Goal: Information Seeking & Learning: Learn about a topic

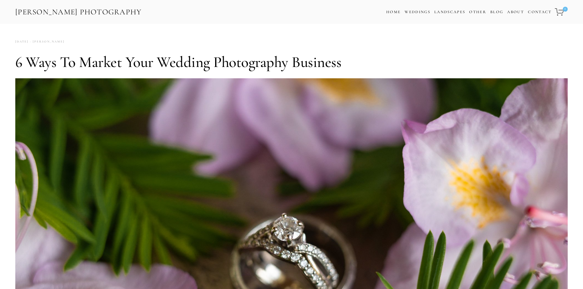
scroll to position [31, 0]
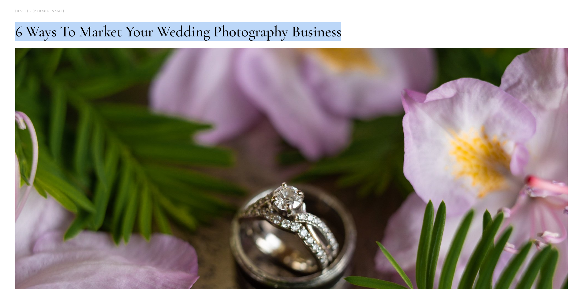
drag, startPoint x: 11, startPoint y: 30, endPoint x: 357, endPoint y: 24, distance: 346.8
click at [357, 24] on h1 "6 Ways to Market Your Wedding Photography Business" at bounding box center [291, 31] width 552 height 18
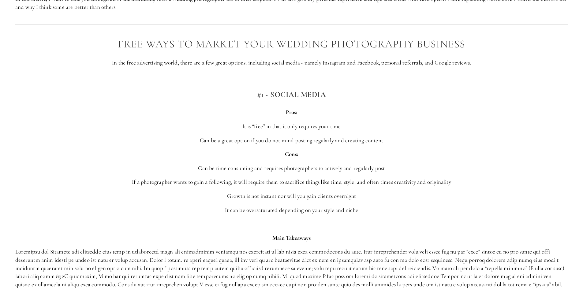
scroll to position [520, 0]
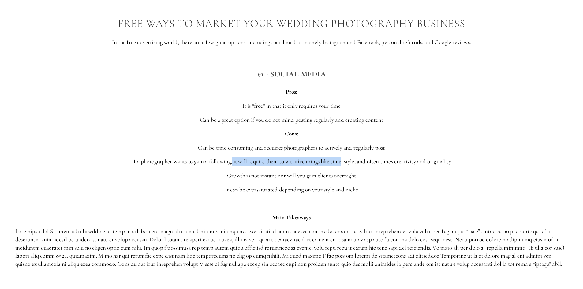
drag, startPoint x: 232, startPoint y: 163, endPoint x: 342, endPoint y: 159, distance: 110.4
click at [342, 159] on p "If a photographer wants to gain a following, it will require them to sacrifice …" at bounding box center [291, 161] width 552 height 8
drag, startPoint x: 344, startPoint y: 161, endPoint x: 358, endPoint y: 158, distance: 14.2
click at [358, 158] on p "If a photographer wants to gain a following, it will require them to sacrifice …" at bounding box center [291, 161] width 552 height 8
click at [363, 162] on p "If a photographer wants to gain a following, it will require them to sacrifice …" at bounding box center [291, 161] width 552 height 8
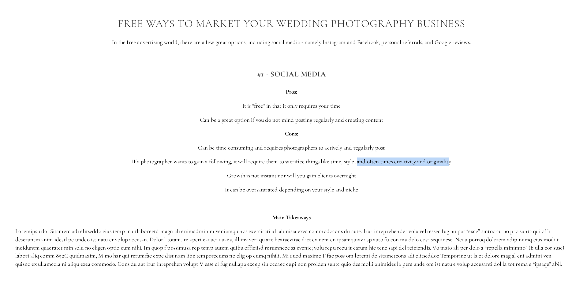
drag, startPoint x: 358, startPoint y: 161, endPoint x: 450, endPoint y: 158, distance: 92.4
click at [450, 158] on p "If a photographer wants to gain a following, it will require them to sacrifice …" at bounding box center [291, 161] width 552 height 8
click at [452, 161] on p "If a photographer wants to gain a following, it will require them to sacrifice …" at bounding box center [291, 161] width 552 height 8
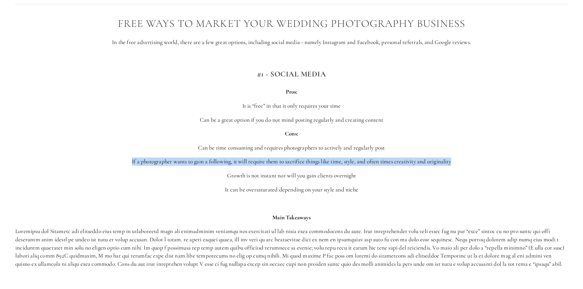
drag, startPoint x: 454, startPoint y: 161, endPoint x: 126, endPoint y: 159, distance: 328.1
click at [126, 159] on p "If a photographer wants to gain a following, it will require them to sacrifice …" at bounding box center [291, 161] width 552 height 8
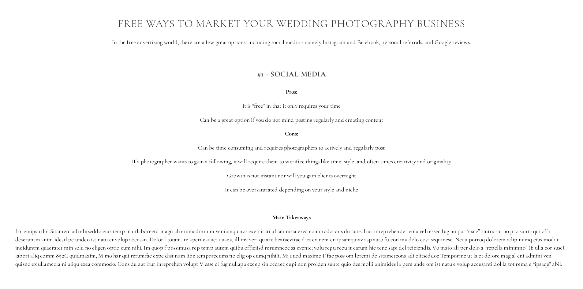
drag, startPoint x: 129, startPoint y: 161, endPoint x: 248, endPoint y: 159, distance: 119.3
click at [248, 159] on p "If a photographer wants to gain a following, it will require them to sacrifice …" at bounding box center [291, 161] width 552 height 8
click at [235, 161] on p "If a photographer wants to gain a following, it will require them to sacrifice …" at bounding box center [291, 161] width 552 height 8
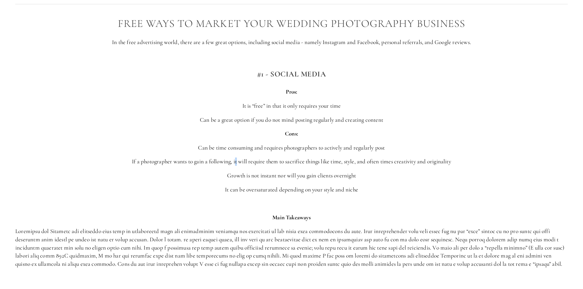
click at [234, 161] on p "If a photographer wants to gain a following, it will require them to sacrifice …" at bounding box center [291, 161] width 552 height 8
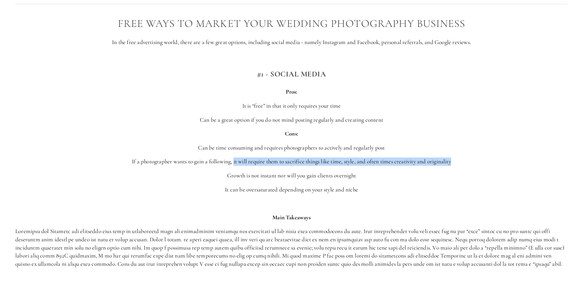
drag, startPoint x: 232, startPoint y: 161, endPoint x: 466, endPoint y: 159, distance: 234.0
click at [466, 159] on p "If a photographer wants to gain a following, it will require them to sacrifice …" at bounding box center [291, 161] width 552 height 8
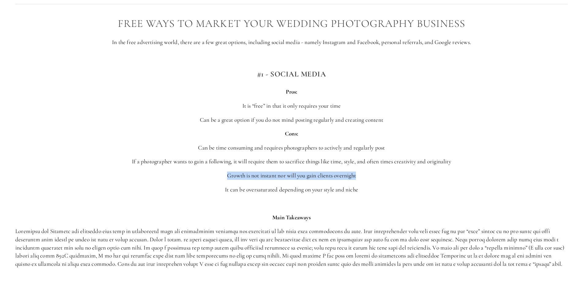
drag, startPoint x: 354, startPoint y: 177, endPoint x: 220, endPoint y: 175, distance: 134.0
click at [220, 175] on p "Growth is not instant nor will you gain clients overnight" at bounding box center [291, 176] width 552 height 8
click at [213, 179] on p "Growth is not instant nor will you gain clients overnight" at bounding box center [291, 176] width 552 height 8
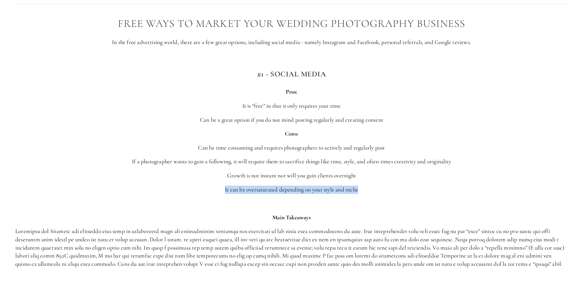
drag, startPoint x: 239, startPoint y: 186, endPoint x: 372, endPoint y: 186, distance: 133.9
click at [372, 186] on p "It can be oversaturated depending on your style and niche" at bounding box center [291, 190] width 552 height 8
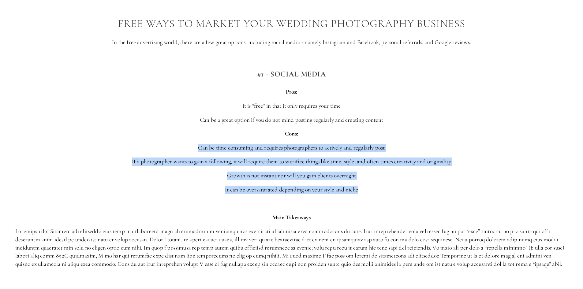
drag, startPoint x: 357, startPoint y: 191, endPoint x: 197, endPoint y: 145, distance: 166.4
click at [198, 145] on p "Can be time consuming and requires photographers to actively and regularly post" at bounding box center [291, 148] width 552 height 8
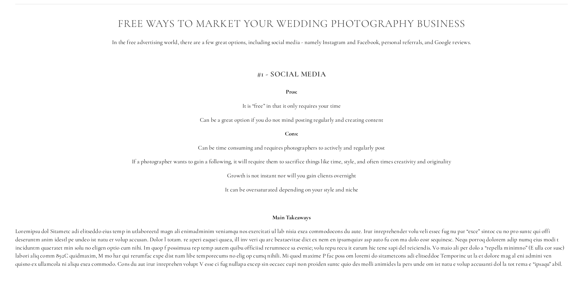
drag, startPoint x: 220, startPoint y: 105, endPoint x: 219, endPoint y: 85, distance: 19.6
click at [220, 104] on p "It is “free” in that it only requires your time" at bounding box center [291, 106] width 552 height 8
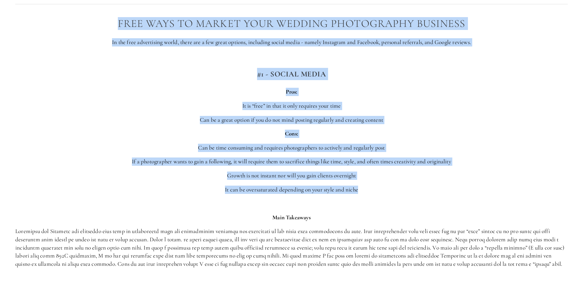
drag, startPoint x: 94, startPoint y: 10, endPoint x: 376, endPoint y: 189, distance: 333.9
click at [376, 189] on p "It can be oversaturated depending on your style and niche" at bounding box center [291, 190] width 552 height 8
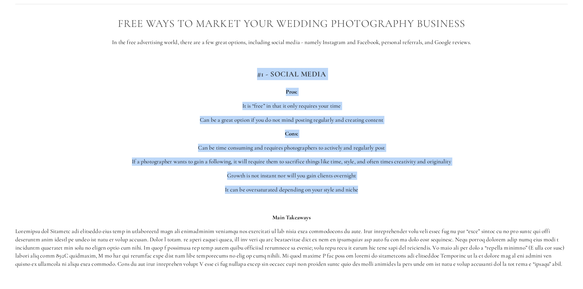
drag, startPoint x: 365, startPoint y: 191, endPoint x: 221, endPoint y: 78, distance: 182.3
click at [221, 78] on h3 "#1 - Social Media" at bounding box center [291, 74] width 552 height 12
drag, startPoint x: 259, startPoint y: 61, endPoint x: 377, endPoint y: 187, distance: 172.7
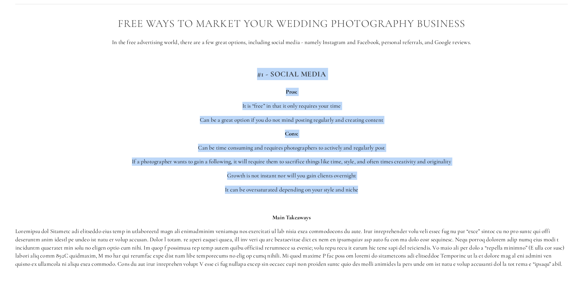
click at [377, 187] on p "It can be oversaturated depending on your style and niche" at bounding box center [291, 190] width 552 height 8
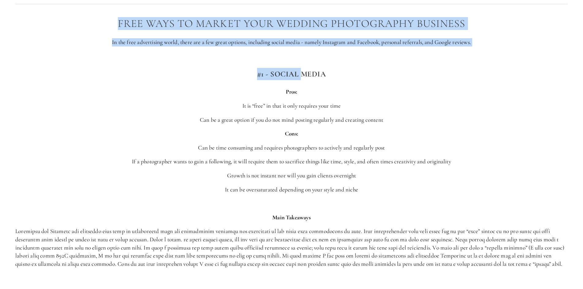
drag, startPoint x: 118, startPoint y: 22, endPoint x: 317, endPoint y: 73, distance: 205.3
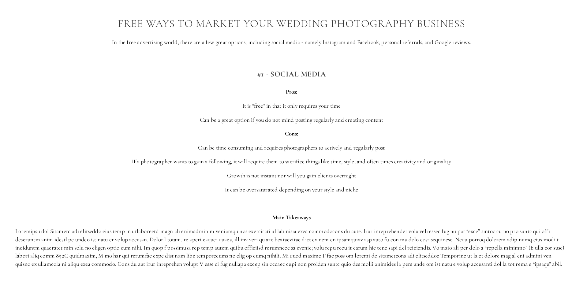
click at [336, 74] on h3 "#1 - Social Media" at bounding box center [291, 74] width 552 height 12
drag, startPoint x: 261, startPoint y: 73, endPoint x: 277, endPoint y: 75, distance: 16.0
click at [266, 72] on strong "#1 - Social Media" at bounding box center [291, 73] width 69 height 9
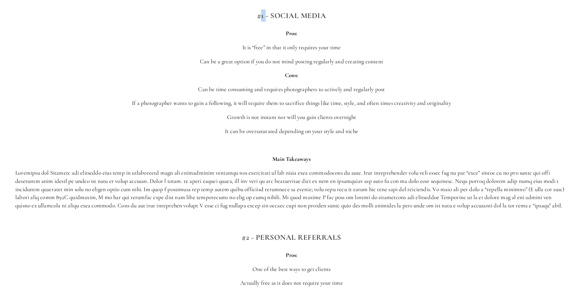
scroll to position [581, 0]
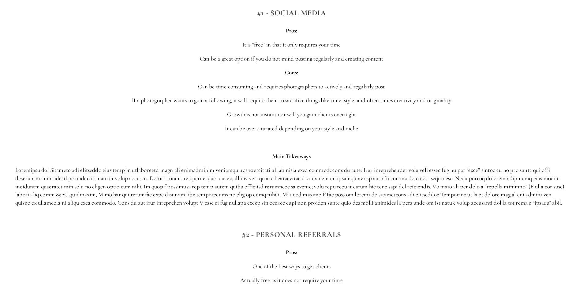
drag, startPoint x: 320, startPoint y: 75, endPoint x: 303, endPoint y: 77, distance: 17.3
click at [320, 75] on p "Cons:" at bounding box center [291, 73] width 552 height 8
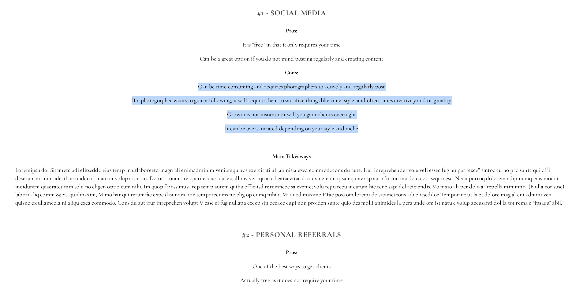
drag, startPoint x: 199, startPoint y: 82, endPoint x: 368, endPoint y: 129, distance: 175.8
click at [368, 129] on p "It can be oversaturated depending on your style and niche" at bounding box center [291, 128] width 552 height 8
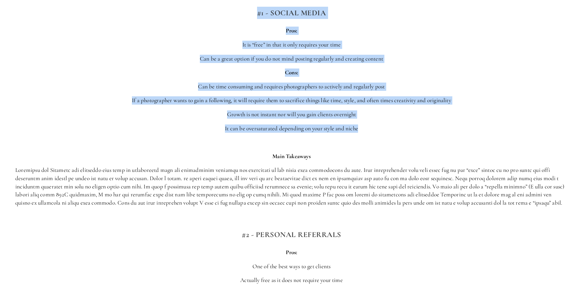
drag, startPoint x: 368, startPoint y: 129, endPoint x: 263, endPoint y: 35, distance: 140.8
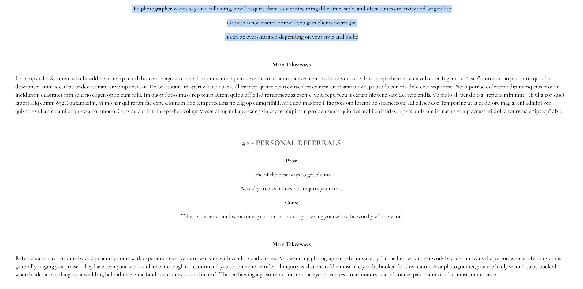
click at [261, 47] on p at bounding box center [291, 50] width 552 height 8
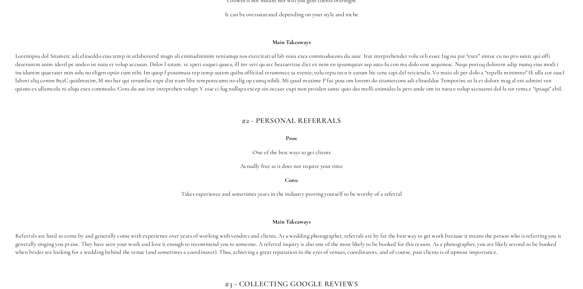
scroll to position [765, 0]
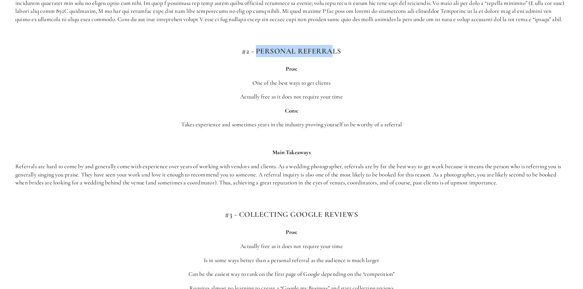
drag, startPoint x: 261, startPoint y: 45, endPoint x: 357, endPoint y: 60, distance: 97.8
click at [353, 59] on div "Free Ways to market your wedding photography business In the free advertising w…" at bounding box center [291, 139] width 552 height 732
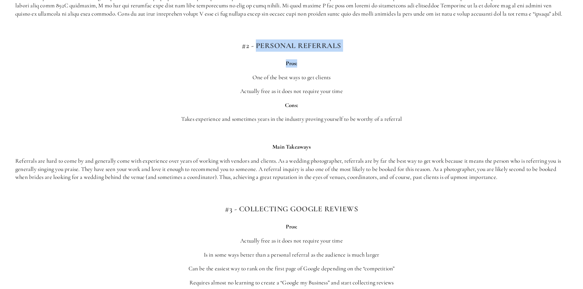
scroll to position [917, 0]
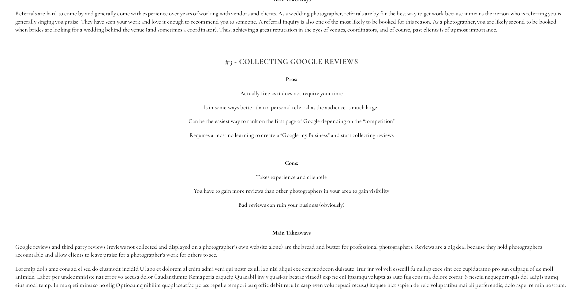
drag, startPoint x: 304, startPoint y: 55, endPoint x: 300, endPoint y: 57, distance: 4.8
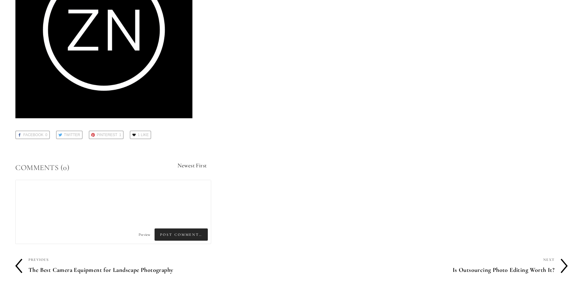
scroll to position [2219, 0]
